Goal: Transaction & Acquisition: Purchase product/service

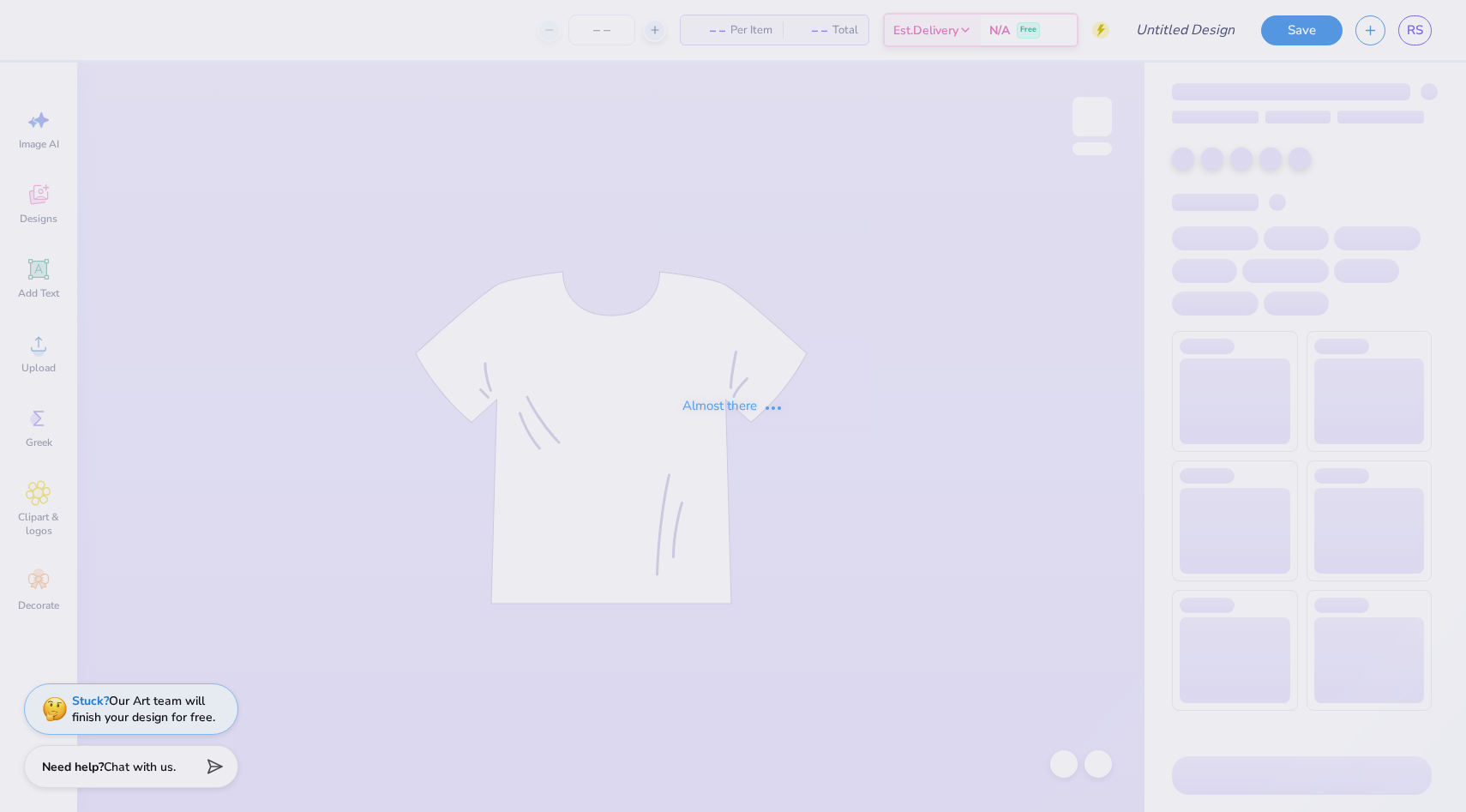
type input "[GEOGRAPHIC_DATA][US_STATE] : [PERSON_NAME]"
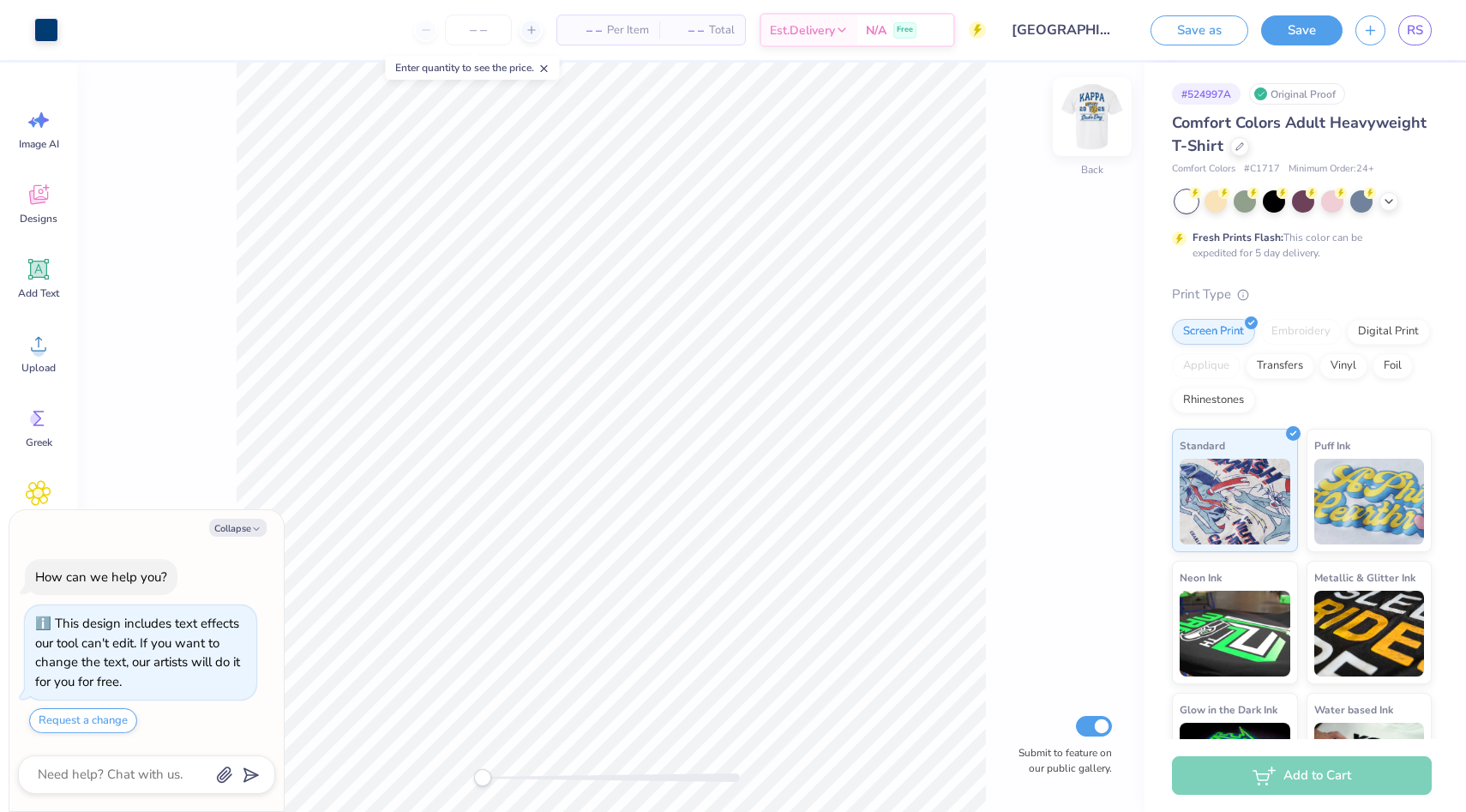
click at [1096, 118] on img at bounding box center [1092, 116] width 68 height 68
click at [118, 37] on div at bounding box center [108, 28] width 24 height 24
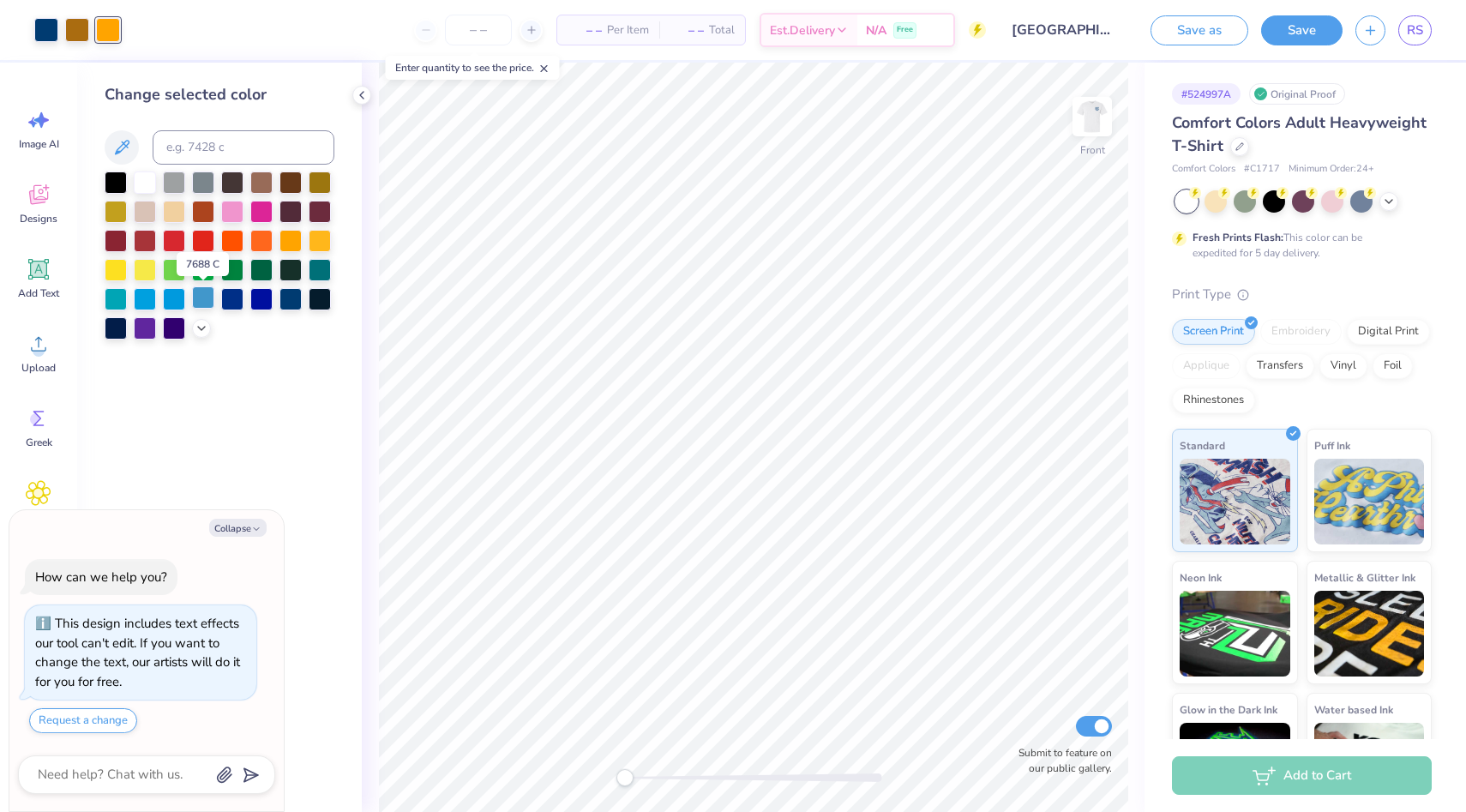
click at [202, 297] on div at bounding box center [203, 297] width 22 height 22
click at [77, 29] on div at bounding box center [77, 28] width 24 height 24
click at [178, 298] on div at bounding box center [174, 297] width 22 height 22
click at [1015, 689] on icon at bounding box center [1023, 690] width 17 height 17
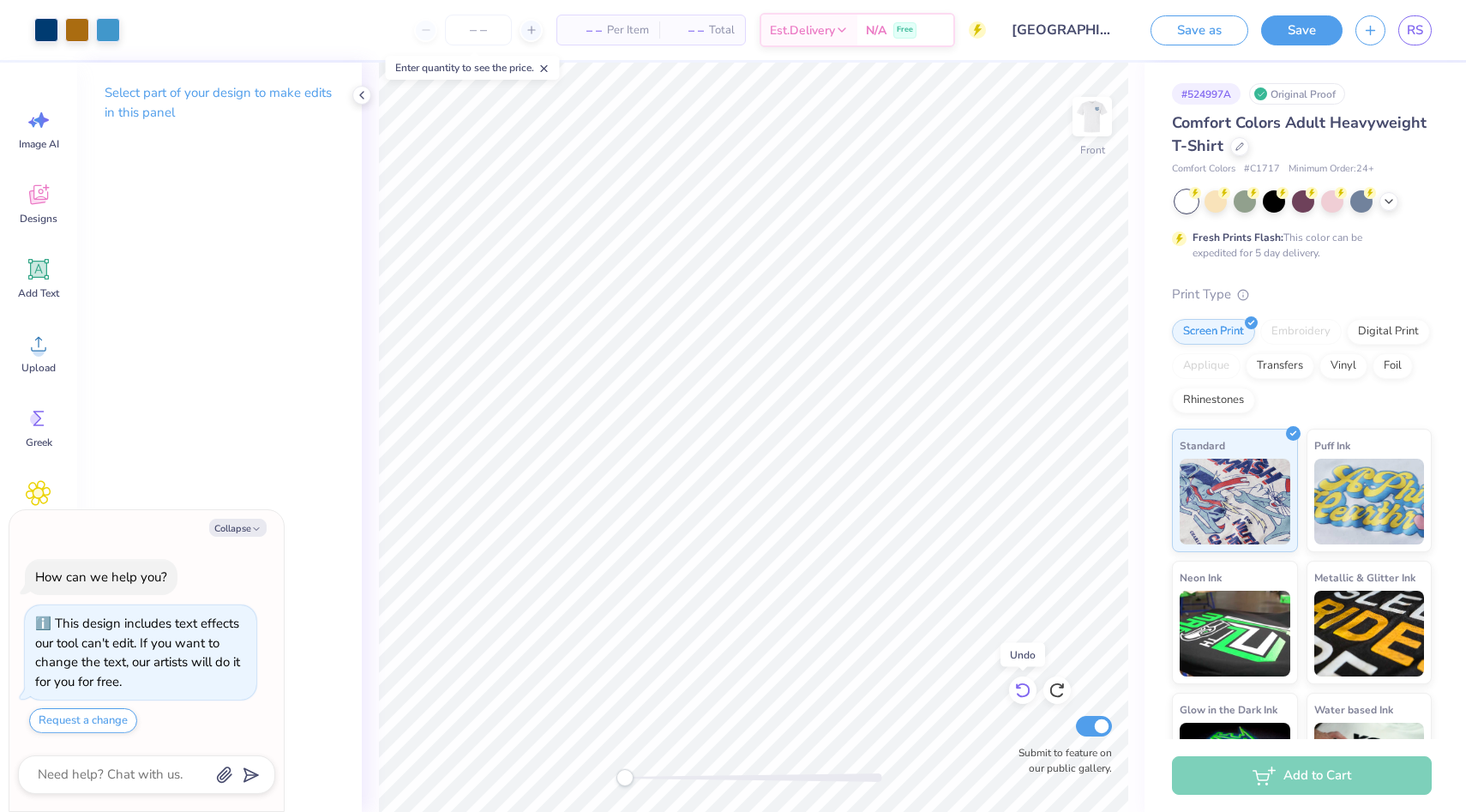
click at [1015, 689] on icon at bounding box center [1023, 690] width 17 height 17
click at [1093, 124] on img at bounding box center [1092, 116] width 68 height 68
type textarea "x"
click at [485, 28] on input "number" at bounding box center [478, 30] width 67 height 31
type input "50"
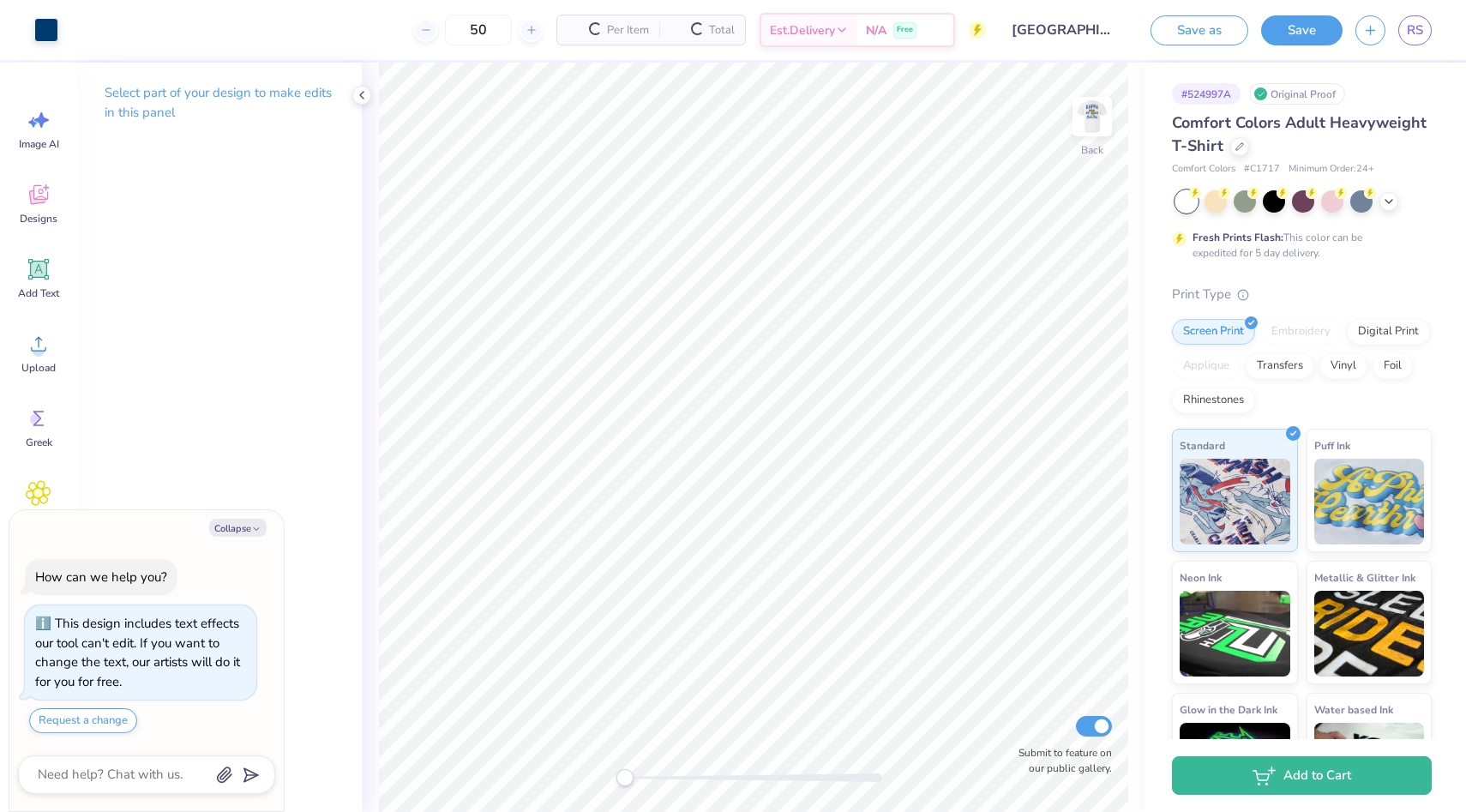
type textarea "x"
type input "50"
type textarea "x"
click at [447, 34] on input "50" at bounding box center [413, 30] width 67 height 31
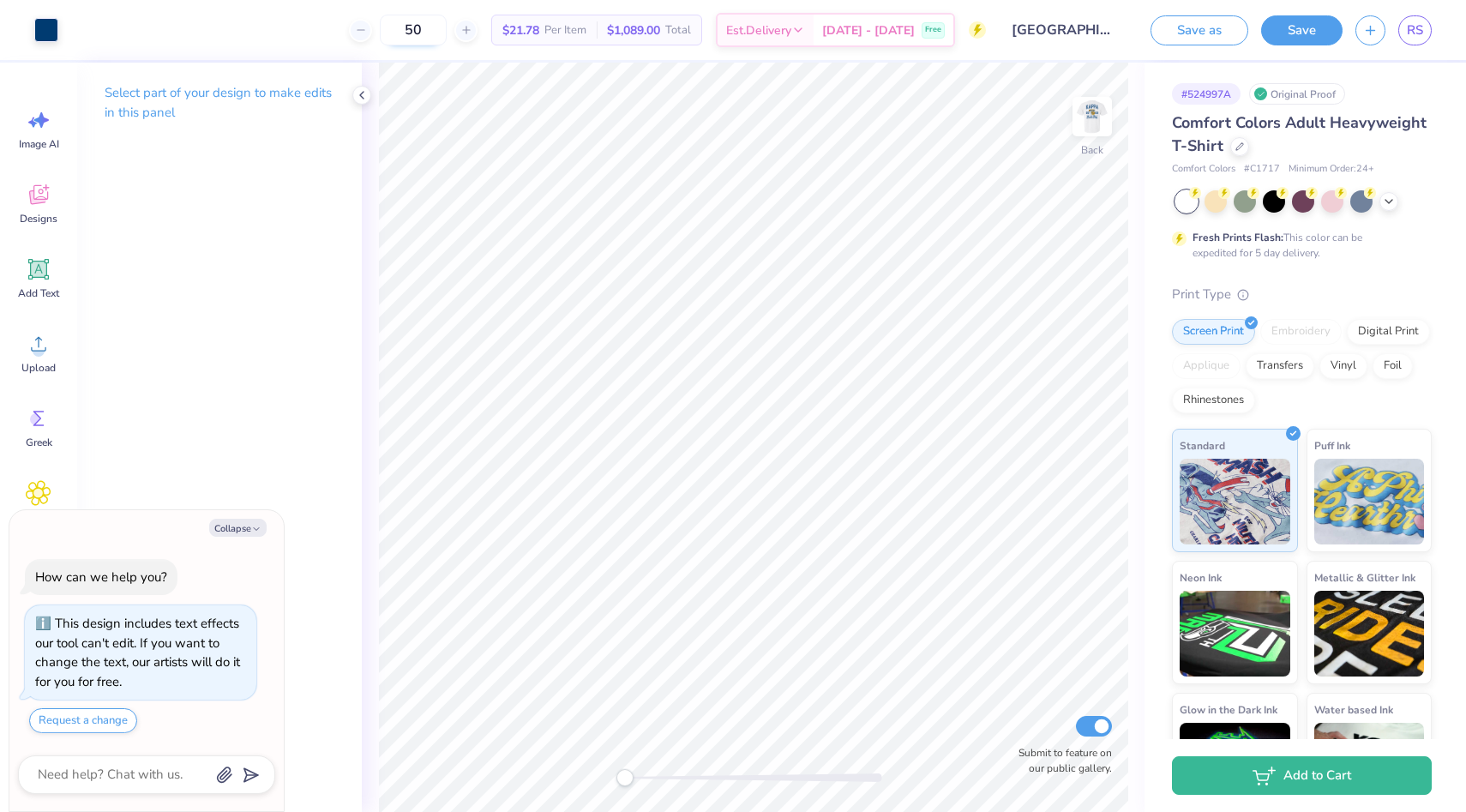
drag, startPoint x: 447, startPoint y: 34, endPoint x: 424, endPoint y: 32, distance: 23.1
click at [424, 33] on input "50" at bounding box center [413, 30] width 67 height 31
type input "25"
type textarea "x"
click at [455, 30] on input "25" at bounding box center [422, 30] width 67 height 31
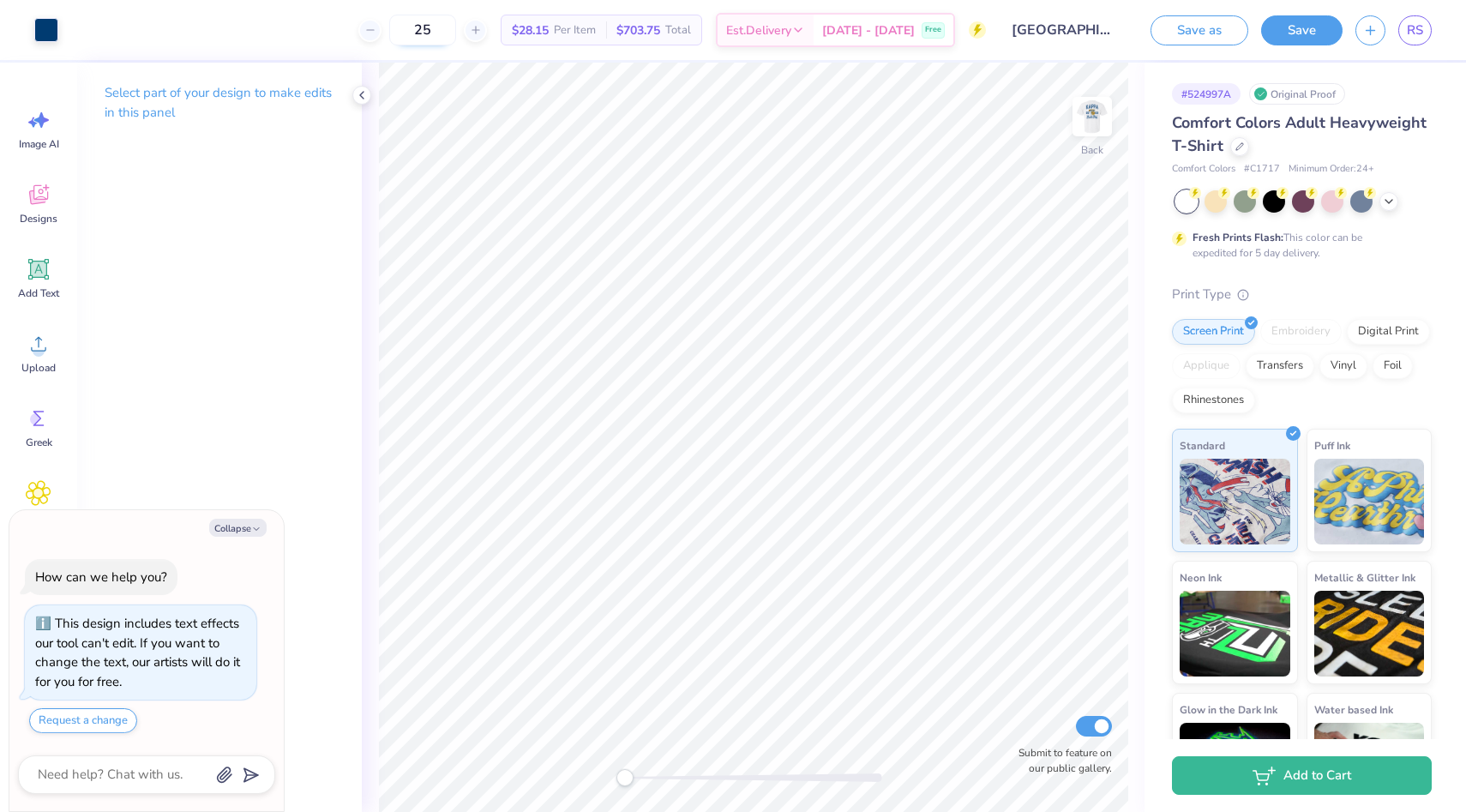
click at [455, 30] on input "25" at bounding box center [422, 30] width 67 height 31
type input "2"
type textarea "x"
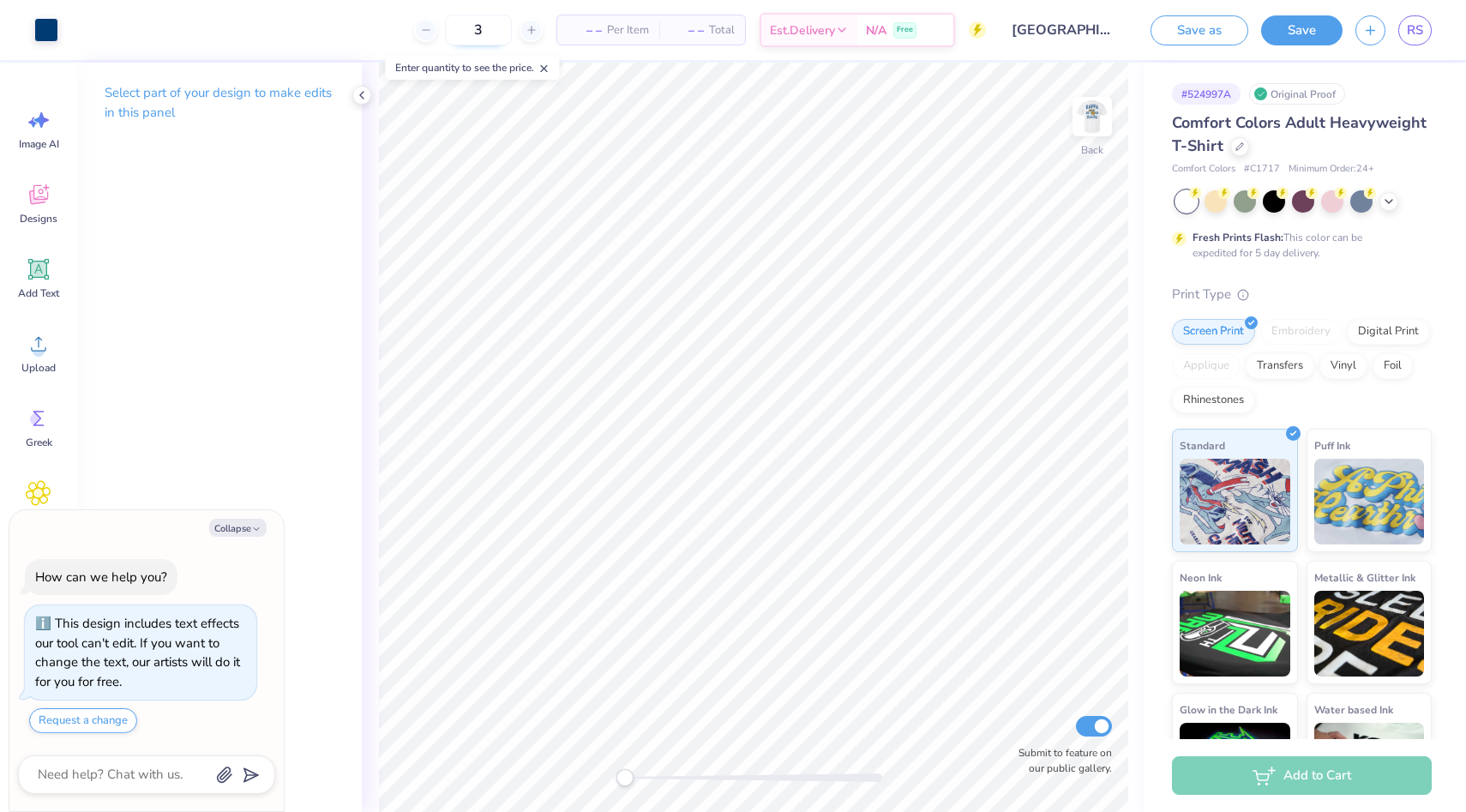
type input "30"
type textarea "x"
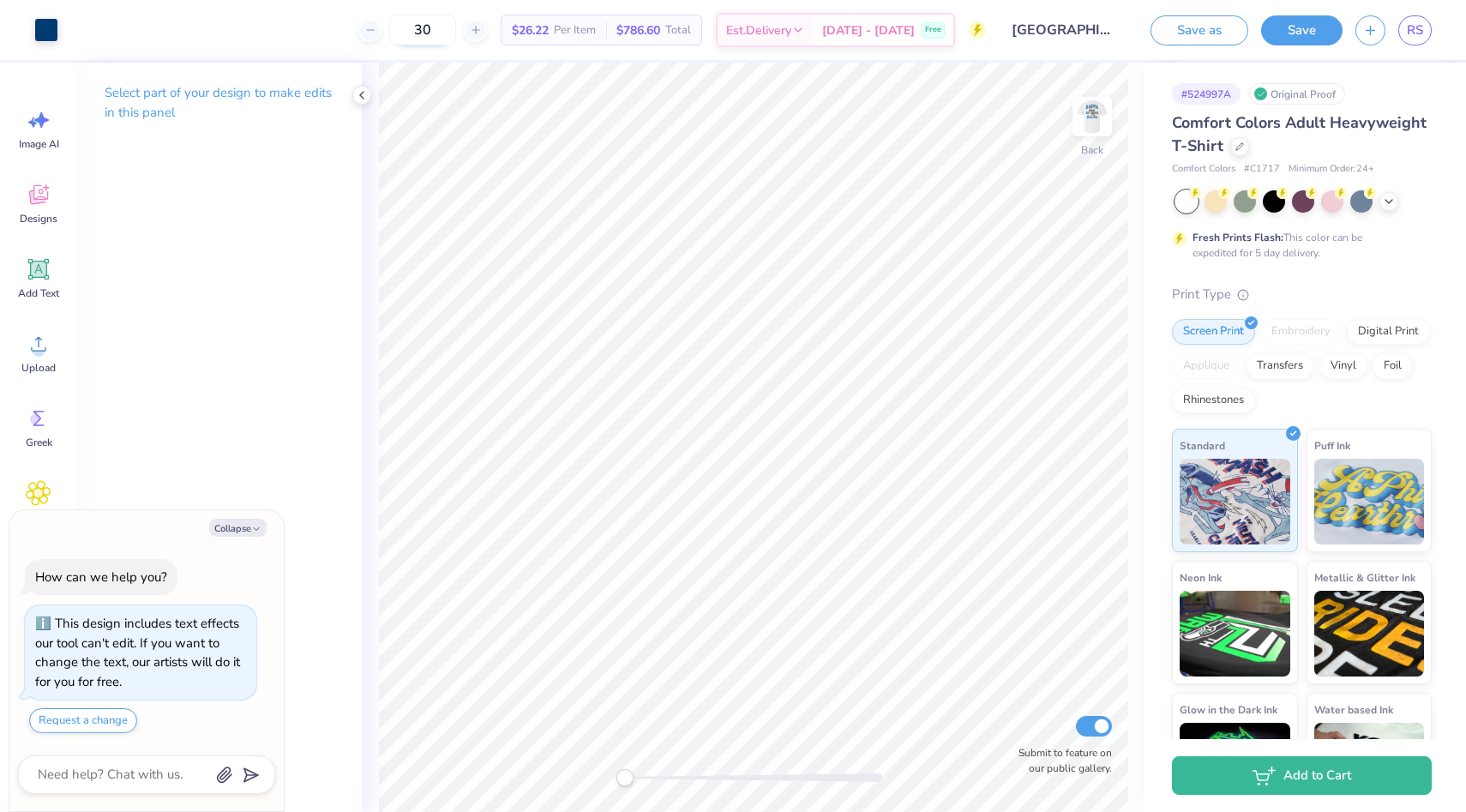
drag, startPoint x: 459, startPoint y: 34, endPoint x: 419, endPoint y: 29, distance: 40.3
click at [419, 31] on input "30" at bounding box center [422, 30] width 67 height 31
type input "35"
type textarea "x"
type input "35"
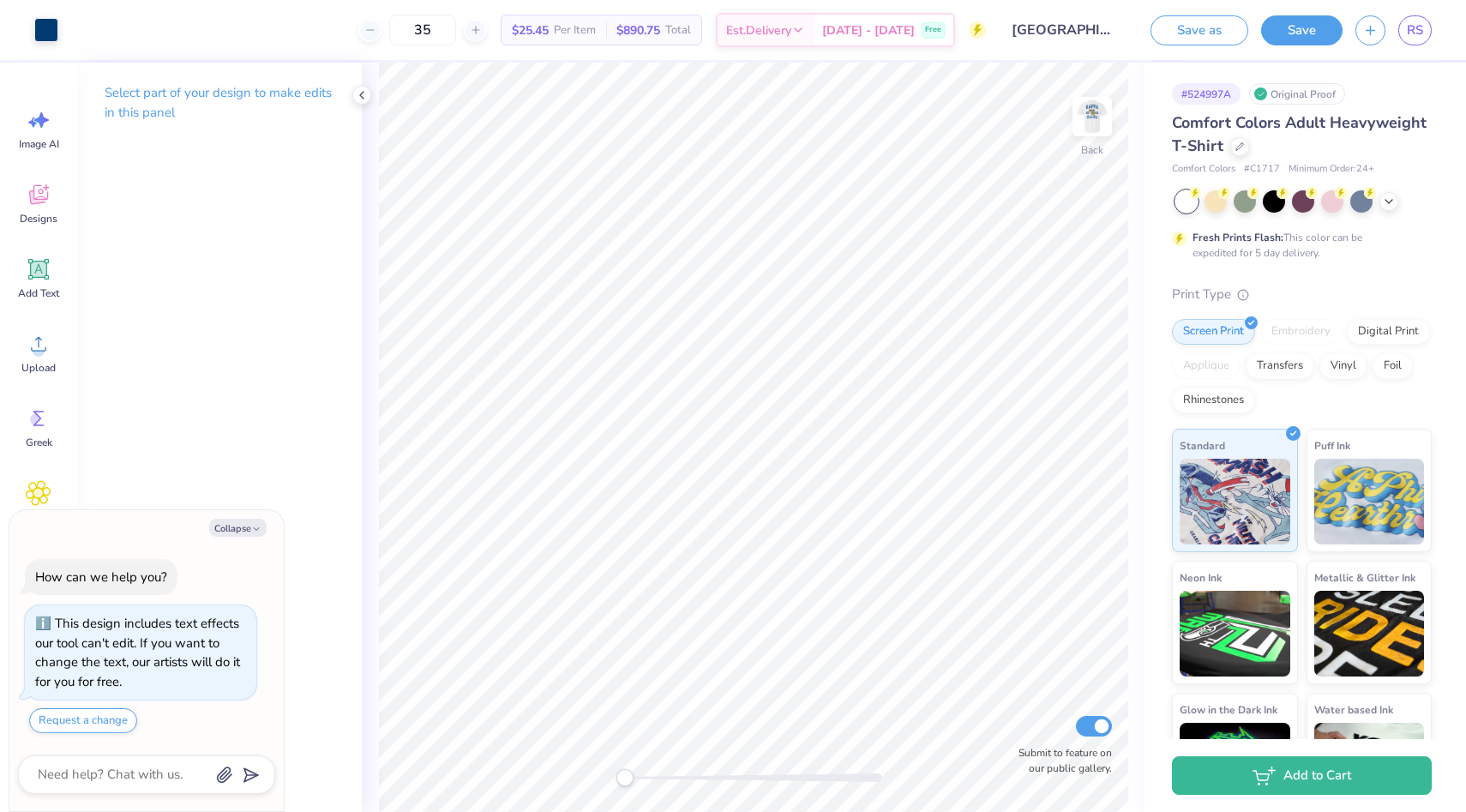
type textarea "x"
